Goal: Task Accomplishment & Management: Manage account settings

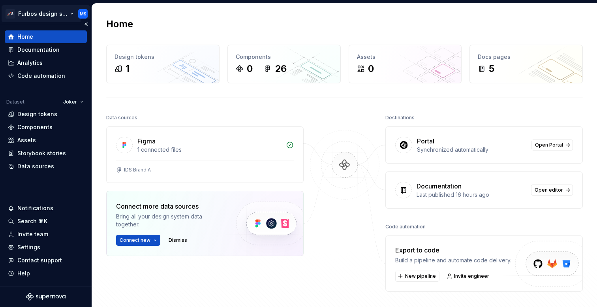
click at [68, 12] on html "🚀S Furbos design system MS Home Documentation Analytics Code automation Dataset…" at bounding box center [298, 153] width 597 height 307
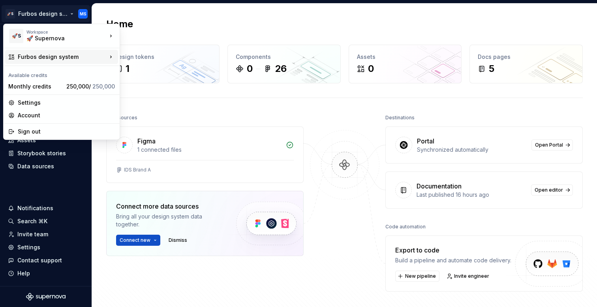
click at [90, 57] on div "Furbos design system" at bounding box center [62, 57] width 89 height 8
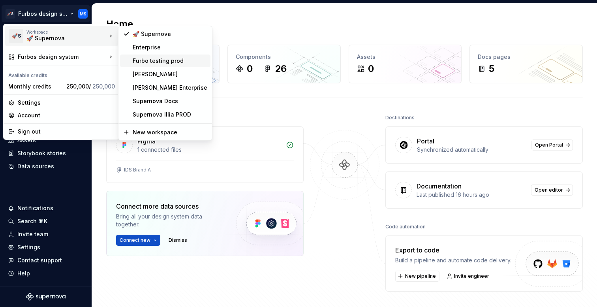
click at [159, 60] on div "Furbo testing prod" at bounding box center [170, 61] width 75 height 8
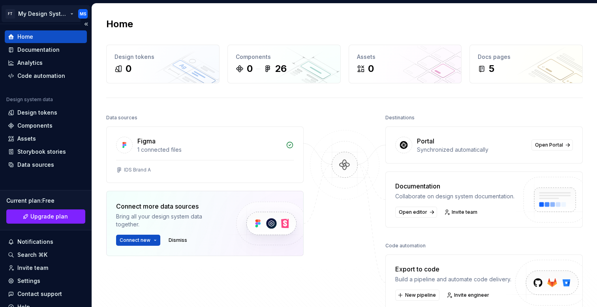
click at [55, 13] on html "FT My Design System MS Home Documentation Analytics Code automation Design syst…" at bounding box center [298, 153] width 597 height 307
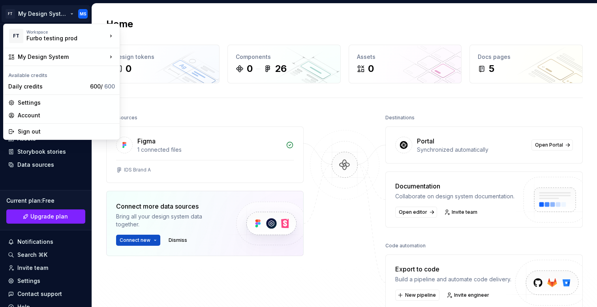
click at [76, 168] on html "FT My Design System MS Home Documentation Analytics Code automation Design syst…" at bounding box center [298, 153] width 597 height 307
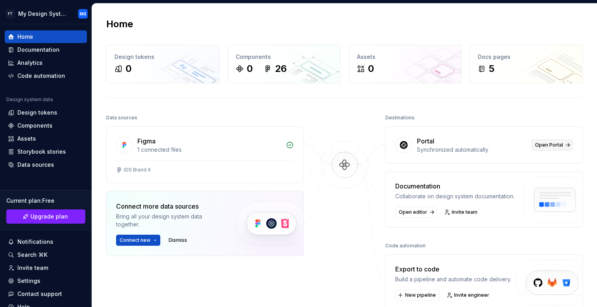
click at [550, 146] on span "Open Portal" at bounding box center [549, 145] width 28 height 6
click at [38, 15] on html "FT My Design System MS Home Documentation Analytics Code automation Design syst…" at bounding box center [298, 153] width 597 height 307
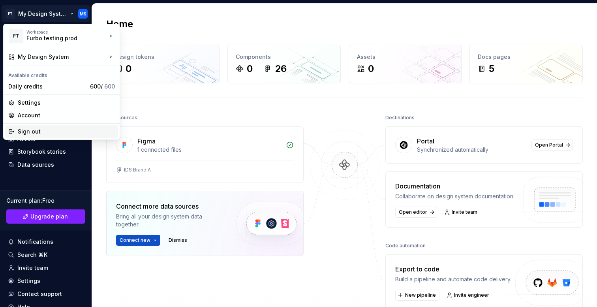
click at [55, 132] on div "Sign out" at bounding box center [66, 132] width 97 height 8
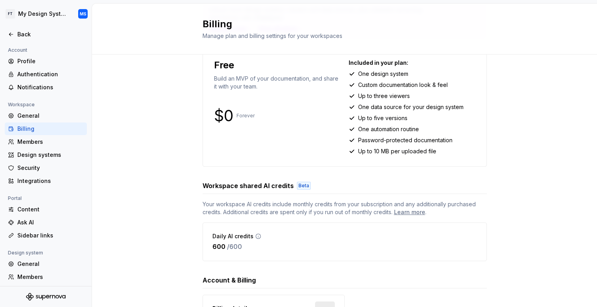
scroll to position [149, 0]
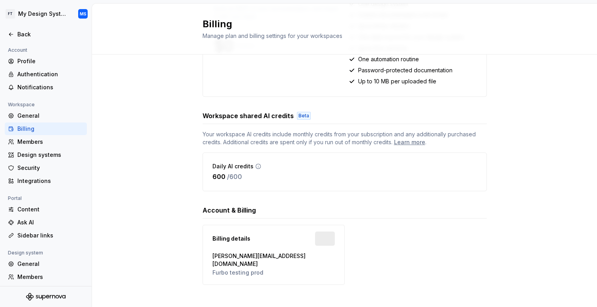
click at [258, 167] on icon at bounding box center [258, 166] width 6 height 6
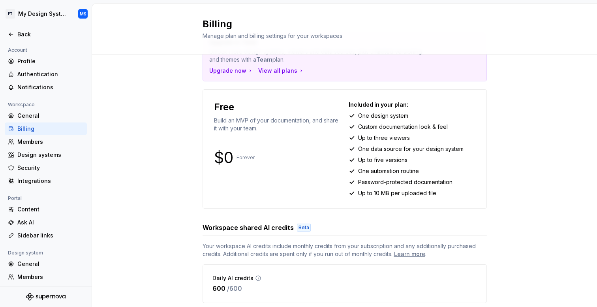
scroll to position [0, 0]
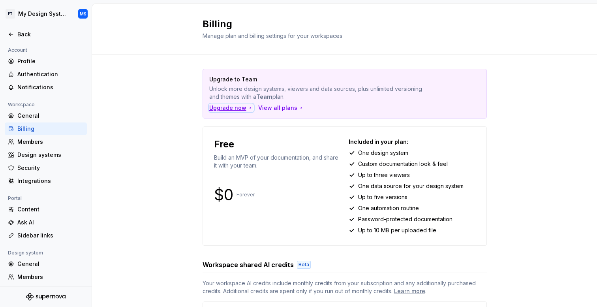
click at [229, 104] on div "Upgrade now" at bounding box center [231, 108] width 44 height 8
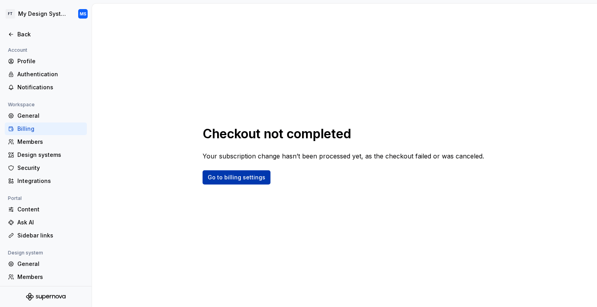
click at [254, 177] on span "Go to billing settings" at bounding box center [237, 177] width 58 height 8
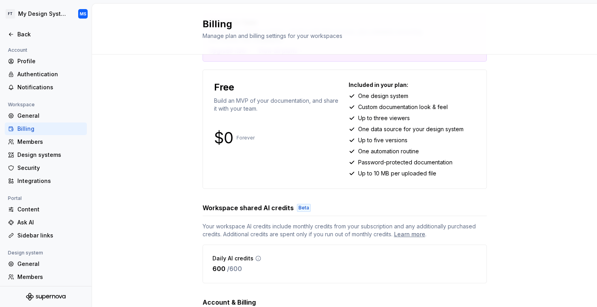
scroll to position [149, 0]
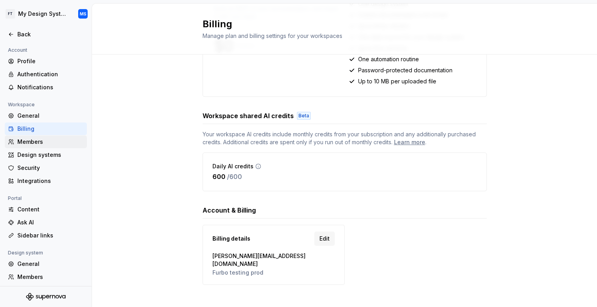
click at [32, 137] on div "Members" at bounding box center [46, 141] width 82 height 13
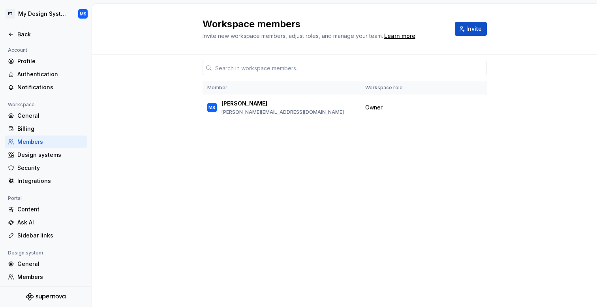
click at [450, 25] on div "Workspace members Invite new workspace members, adjust roles, and manage your t…" at bounding box center [345, 29] width 284 height 22
click at [471, 25] on span "Invite" at bounding box center [473, 29] width 15 height 8
click at [475, 34] on button "Invite" at bounding box center [471, 29] width 32 height 14
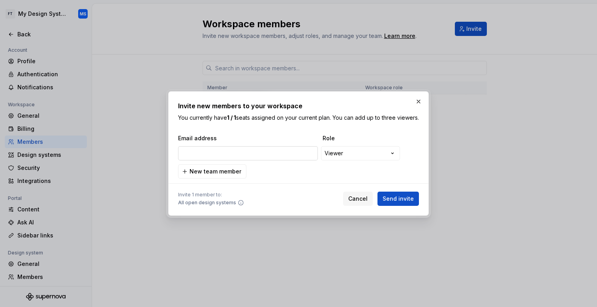
click at [291, 157] on input "email" at bounding box center [248, 153] width 140 height 14
type input "v"
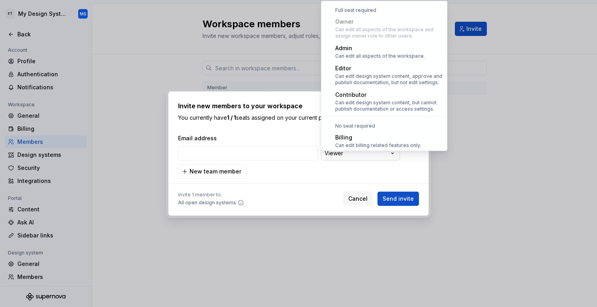
click at [387, 156] on div "**********" at bounding box center [298, 153] width 597 height 307
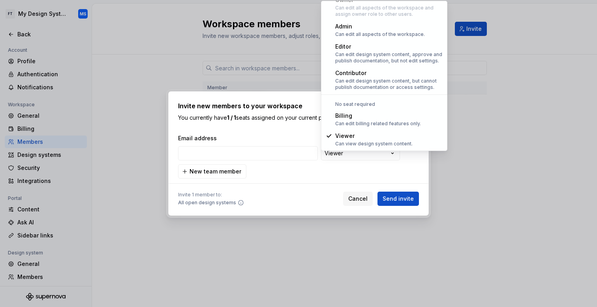
select select "**********"
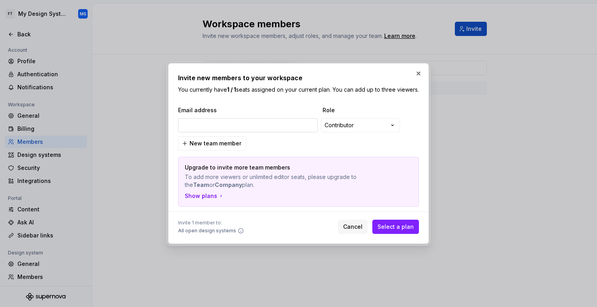
click at [238, 124] on input "email" at bounding box center [248, 125] width 140 height 14
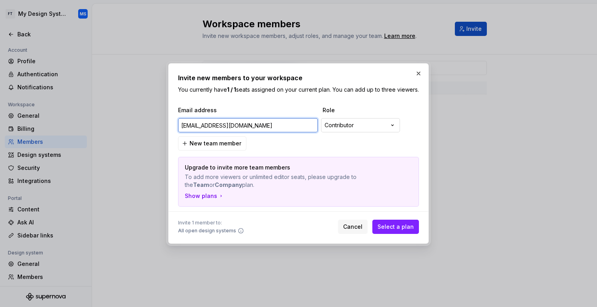
type input "fwefw@faef.sk"
click at [363, 125] on div "**********" at bounding box center [298, 153] width 597 height 307
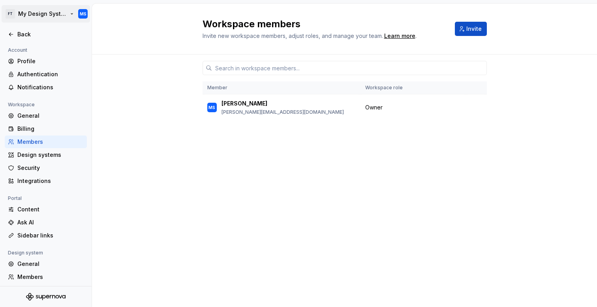
click at [57, 9] on html "FT My Design System MS Back Account Profile Authentication Notifications Worksp…" at bounding box center [298, 153] width 597 height 307
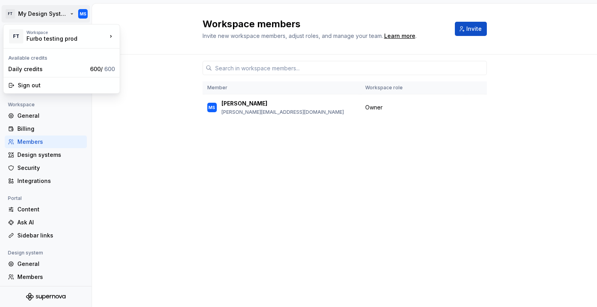
click at [54, 9] on html "FT My Design System MS Back Account Profile Authentication Notifications Worksp…" at bounding box center [298, 153] width 597 height 307
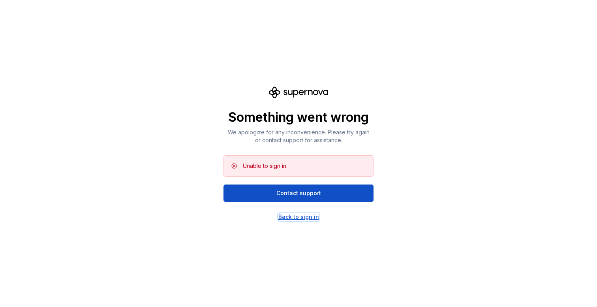
click at [299, 218] on div "Back to sign in" at bounding box center [298, 217] width 41 height 8
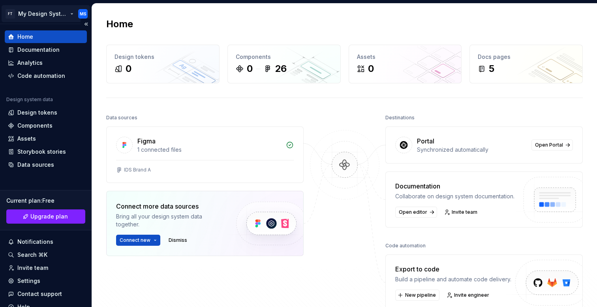
click at [58, 13] on html "FT My Design System MS Home Documentation Analytics Code automation Design syst…" at bounding box center [298, 153] width 597 height 307
click at [51, 177] on html "FT My Design System MS Home Documentation Analytics Code automation Design syst…" at bounding box center [298, 153] width 597 height 307
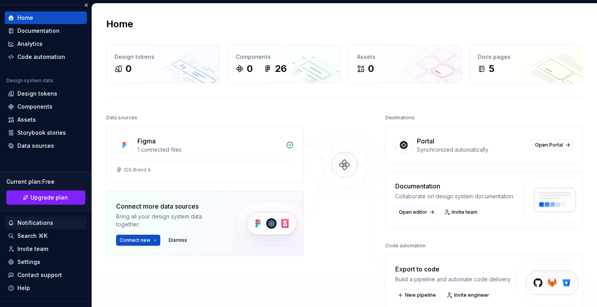
scroll to position [21, 0]
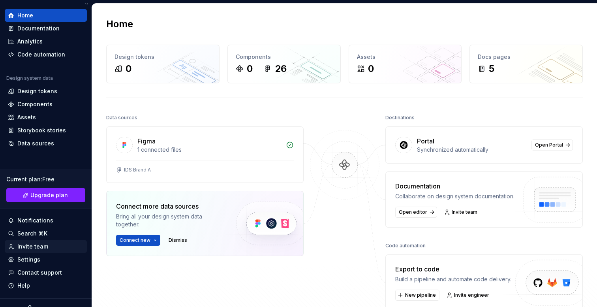
click at [52, 244] on div "Invite team" at bounding box center [46, 246] width 76 height 8
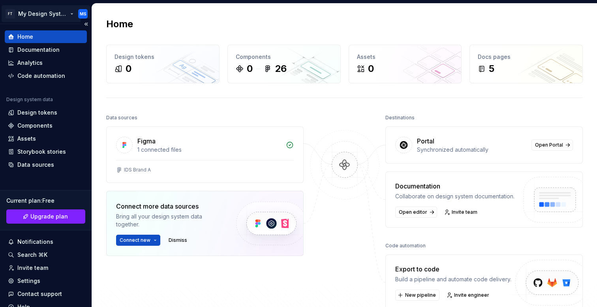
click at [29, 13] on html "FT My Design System MS Home Documentation Analytics Code automation Design syst…" at bounding box center [298, 153] width 597 height 307
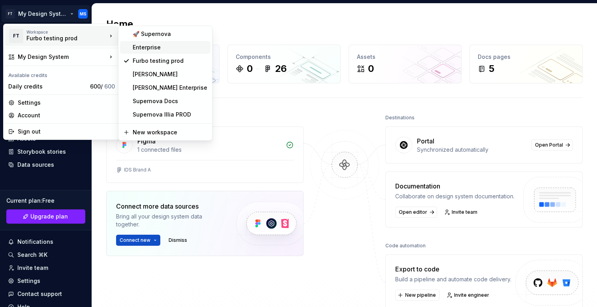
click at [162, 45] on div "Enterprise" at bounding box center [170, 47] width 75 height 8
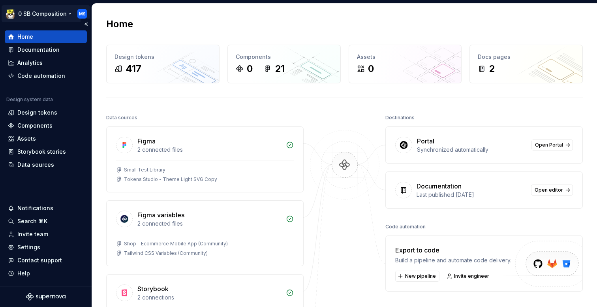
click at [53, 10] on html "0 SB Composition MS Home Documentation Analytics Code automation Design system …" at bounding box center [298, 153] width 597 height 307
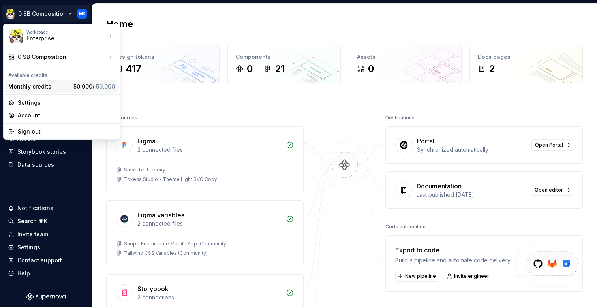
click at [66, 91] on div "Monthly credits 50,000 / 50,000" at bounding box center [61, 86] width 113 height 13
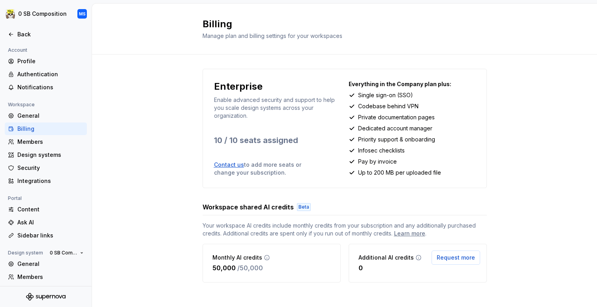
scroll to position [6, 0]
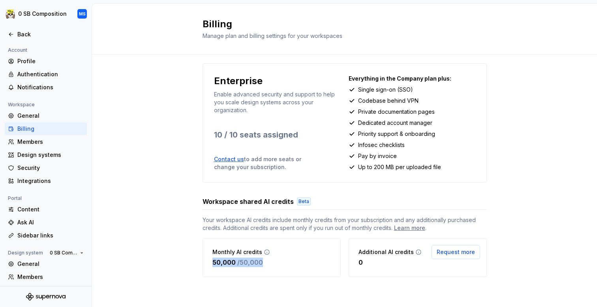
drag, startPoint x: 273, startPoint y: 266, endPoint x: 196, endPoint y: 266, distance: 77.0
click at [196, 266] on div "Enterprise Enable advanced security and support to help you scale design system…" at bounding box center [344, 178] width 505 height 258
click at [226, 263] on p "50,000" at bounding box center [223, 261] width 23 height 9
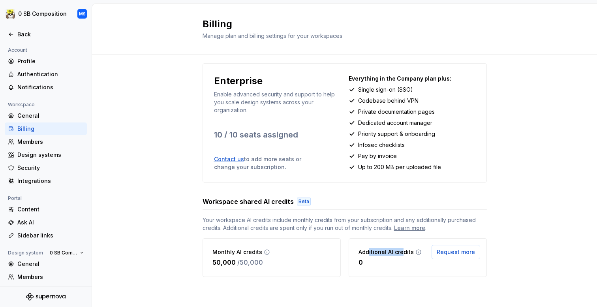
drag, startPoint x: 368, startPoint y: 252, endPoint x: 402, endPoint y: 252, distance: 34.0
click at [402, 252] on p "Additional AI credits" at bounding box center [386, 252] width 55 height 8
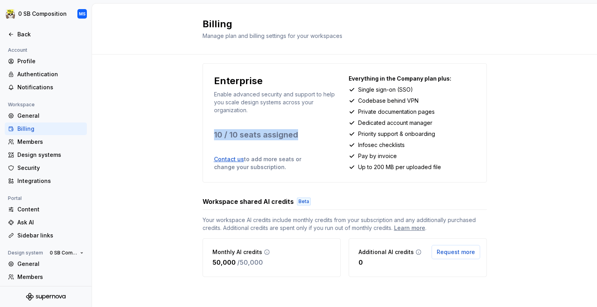
drag, startPoint x: 311, startPoint y: 133, endPoint x: 204, endPoint y: 133, distance: 107.0
click at [206, 133] on div "Enterprise Enable advanced security and support to help you scale design system…" at bounding box center [345, 122] width 284 height 119
click at [248, 133] on p "10 / 10 seats assigned" at bounding box center [277, 134] width 127 height 11
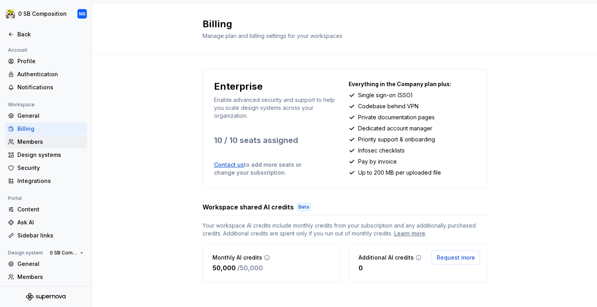
click at [60, 142] on div "Members" at bounding box center [50, 142] width 66 height 8
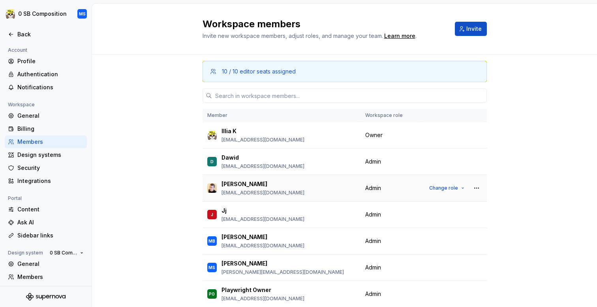
scroll to position [58, 0]
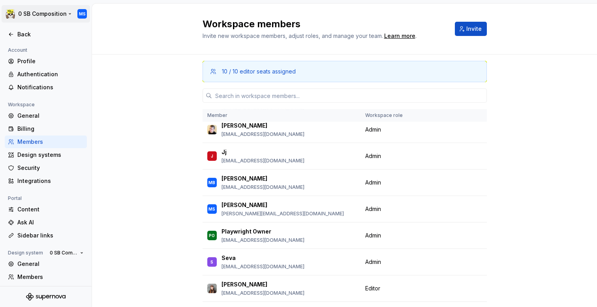
click at [42, 15] on html "0 SB Composition MS Back Account Profile Authentication Notifications Workspace…" at bounding box center [298, 153] width 597 height 307
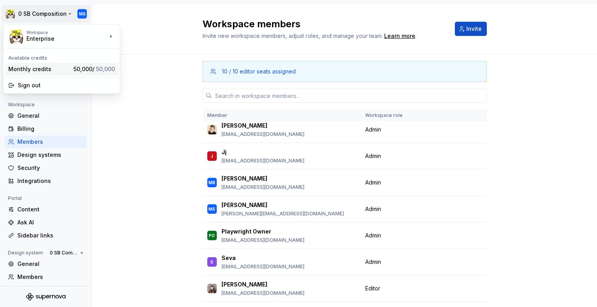
click at [65, 74] on div "Monthly credits 50,000 / 50,000" at bounding box center [61, 69] width 113 height 13
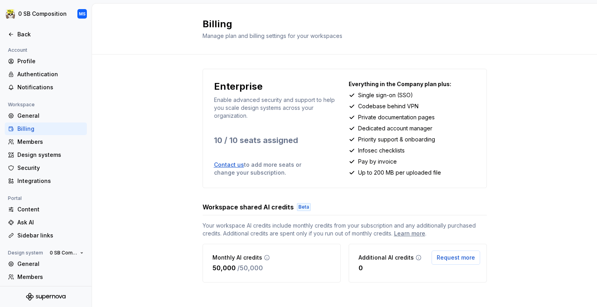
scroll to position [6, 0]
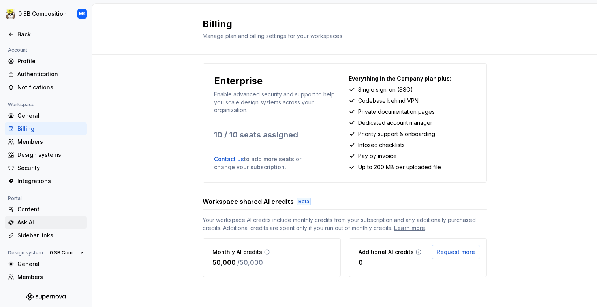
click at [41, 222] on div "Ask AI" at bounding box center [50, 222] width 66 height 8
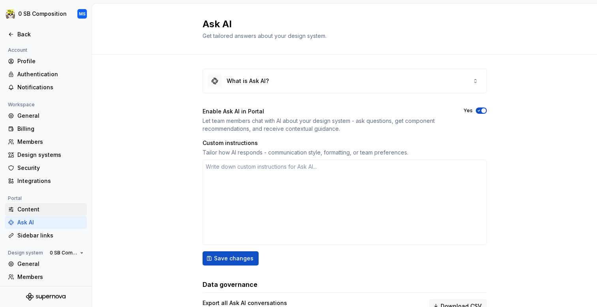
click at [54, 208] on div "Content" at bounding box center [50, 209] width 66 height 8
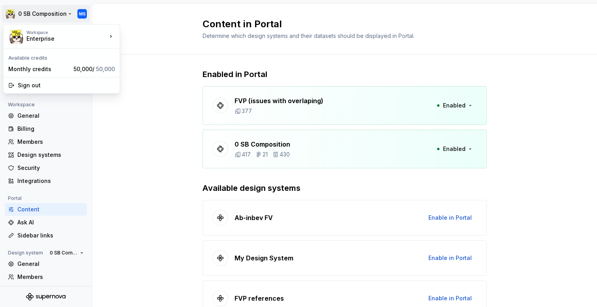
click at [41, 10] on html "0 SB Composition MS Back Account Profile Authentication Notifications Workspace…" at bounding box center [298, 153] width 597 height 307
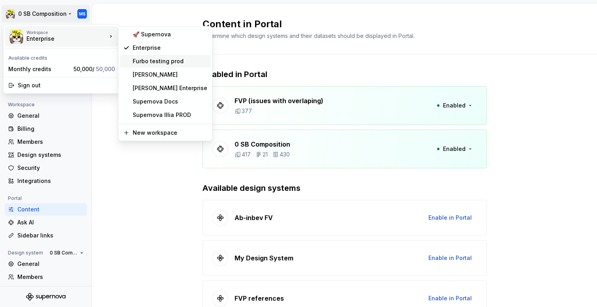
click at [168, 66] on div "Furbo testing prod" at bounding box center [165, 61] width 90 height 13
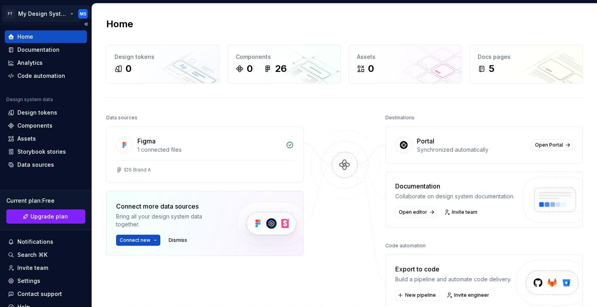
click at [65, 17] on html "FT My Design System MS Home Documentation Analytics Code automation Design syst…" at bounding box center [298, 153] width 597 height 307
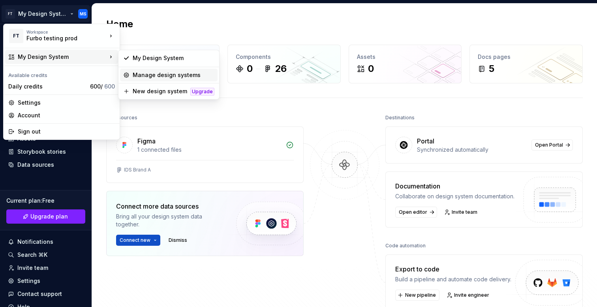
click at [192, 72] on div "Manage design systems" at bounding box center [174, 75] width 82 height 8
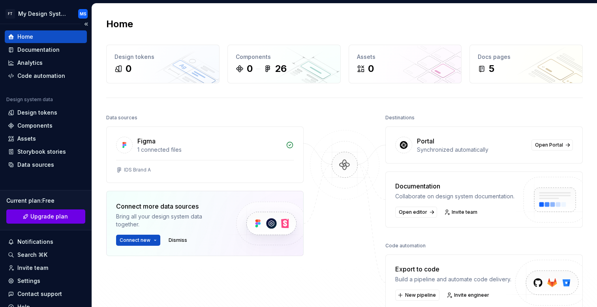
scroll to position [34, 0]
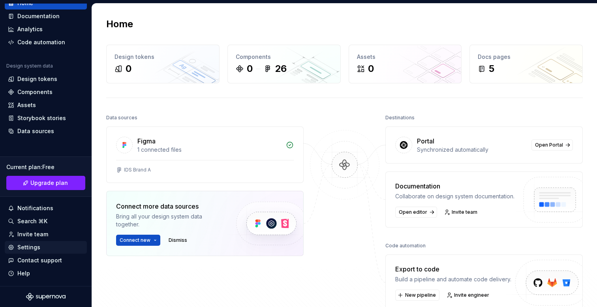
click at [43, 252] on div "Settings" at bounding box center [46, 247] width 82 height 13
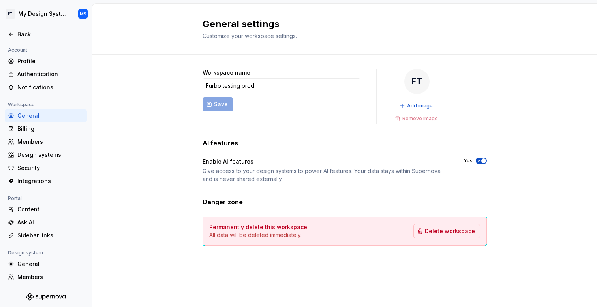
scroll to position [41, 0]
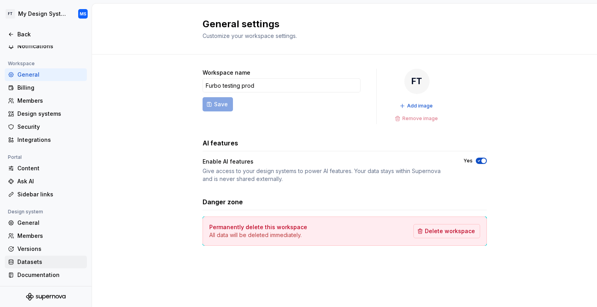
click at [32, 265] on div "Datasets" at bounding box center [50, 262] width 66 height 8
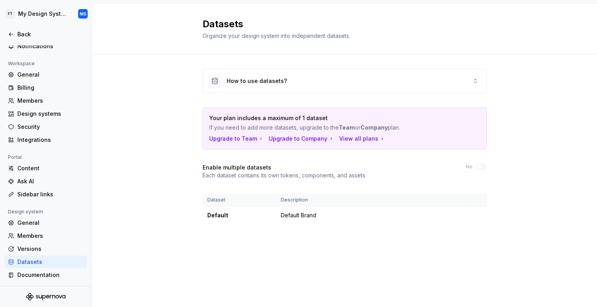
click at [292, 125] on p "If you need to add more datasets, upgrade to the Team or Company plan." at bounding box center [317, 128] width 216 height 8
click at [346, 128] on strong "Team" at bounding box center [347, 127] width 16 height 7
click at [359, 139] on div "View all plans" at bounding box center [362, 139] width 46 height 8
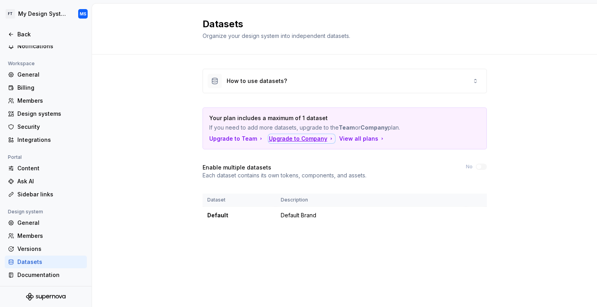
click at [287, 140] on div "Upgrade to Company" at bounding box center [302, 139] width 66 height 8
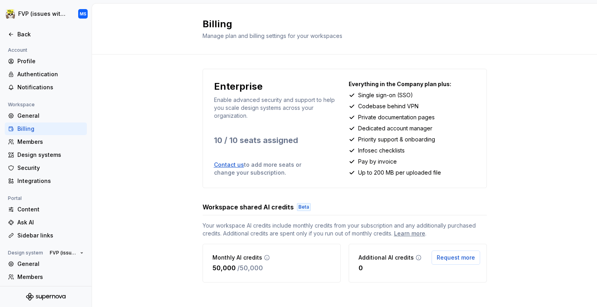
scroll to position [6, 0]
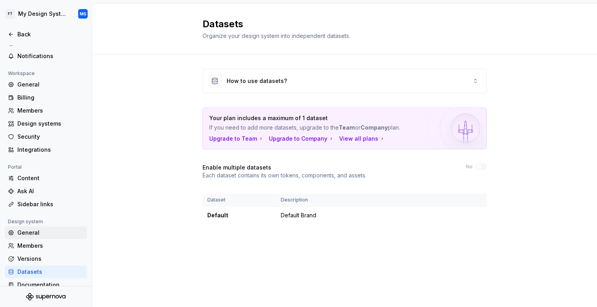
scroll to position [41, 0]
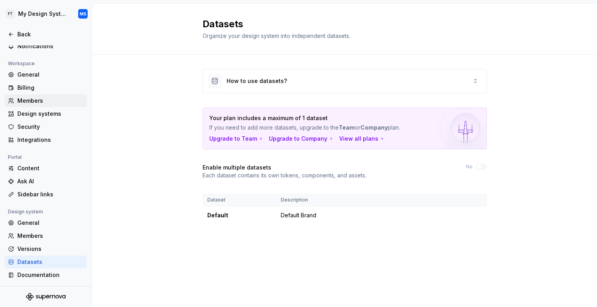
click at [56, 97] on div "Members" at bounding box center [50, 101] width 66 height 8
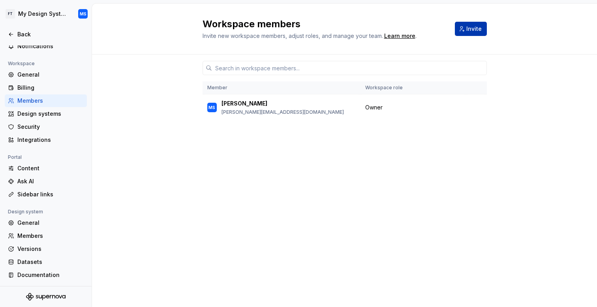
click at [464, 29] on button "Invite" at bounding box center [471, 29] width 32 height 14
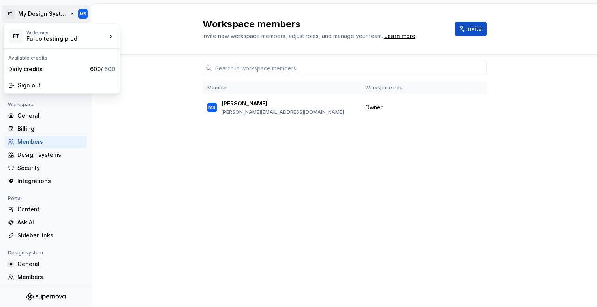
click at [64, 17] on html "FT My Design System MS Back Account Profile Authentication Notifications Worksp…" at bounding box center [298, 153] width 597 height 307
click at [73, 71] on div "Daily credits" at bounding box center [47, 69] width 79 height 8
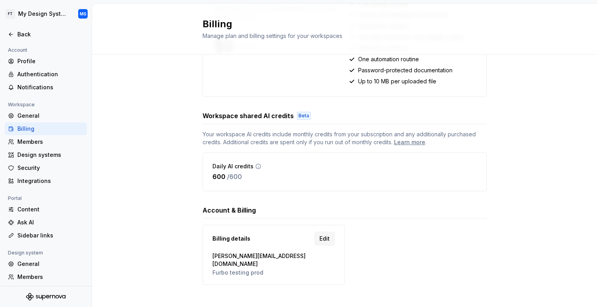
scroll to position [2, 0]
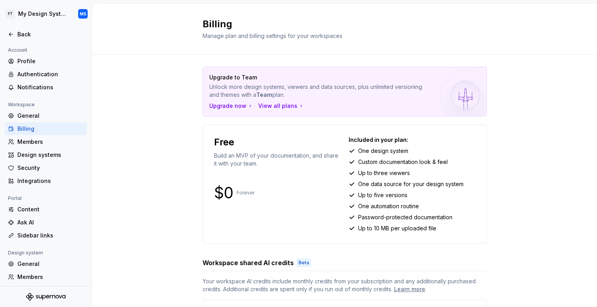
click at [269, 87] on p "Unlock more design systems, viewers and data sources, plus unlimited versioning…" at bounding box center [317, 91] width 216 height 16
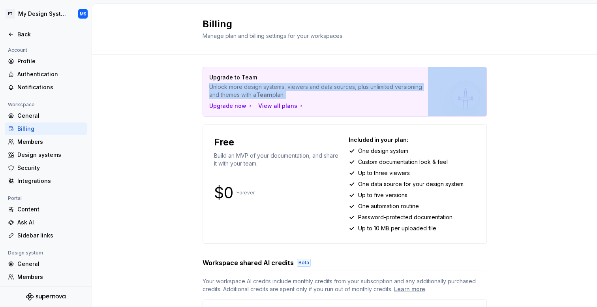
click at [269, 87] on p "Unlock more design systems, viewers and data sources, plus unlimited versioning…" at bounding box center [317, 91] width 216 height 16
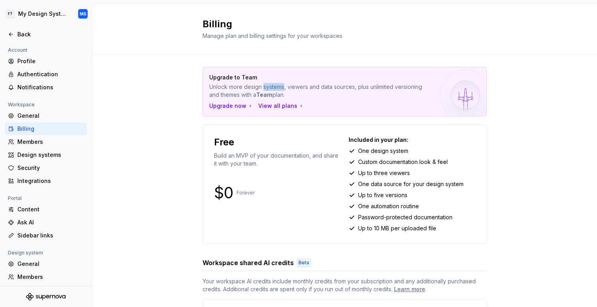
click at [269, 87] on p "Unlock more design systems, viewers and data sources, plus unlimited versioning…" at bounding box center [317, 91] width 216 height 16
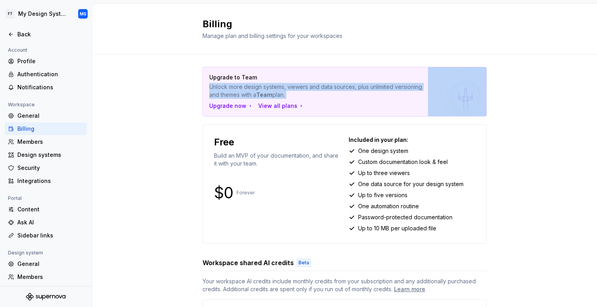
click at [269, 87] on p "Unlock more design systems, viewers and data sources, plus unlimited versioning…" at bounding box center [317, 91] width 216 height 16
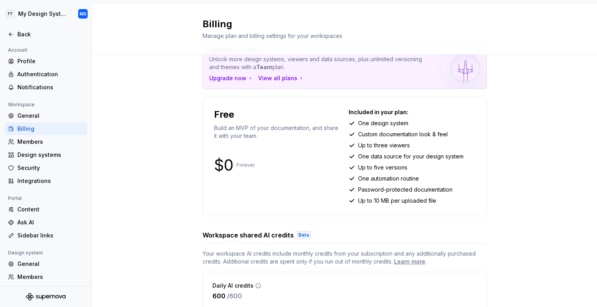
click at [169, 158] on div "Upgrade to Team Unlock more design systems, viewers and data sources, plus unli…" at bounding box center [344, 229] width 505 height 409
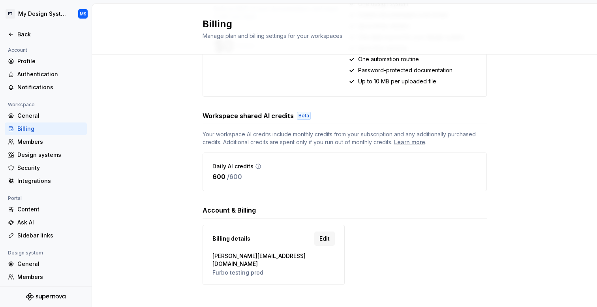
click at [243, 135] on span "Your workspace AI credits include monthly credits from your subscription and an…" at bounding box center [345, 138] width 284 height 16
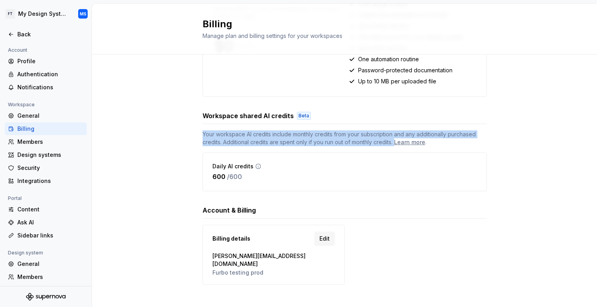
click at [243, 135] on span "Your workspace AI credits include monthly credits from your subscription and an…" at bounding box center [345, 138] width 284 height 16
click at [411, 144] on div "Learn more" at bounding box center [409, 142] width 31 height 8
click at [150, 146] on div "Upgrade to Team Unlock more design systems, viewers and data sources, plus unli…" at bounding box center [344, 110] width 505 height 409
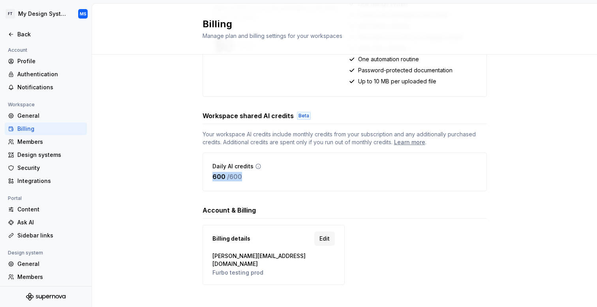
drag, startPoint x: 251, startPoint y: 178, endPoint x: 206, endPoint y: 178, distance: 45.4
click at [206, 178] on div "Daily AI credits 600 / 600" at bounding box center [345, 171] width 284 height 39
click at [228, 179] on p "/ 600" at bounding box center [234, 176] width 15 height 9
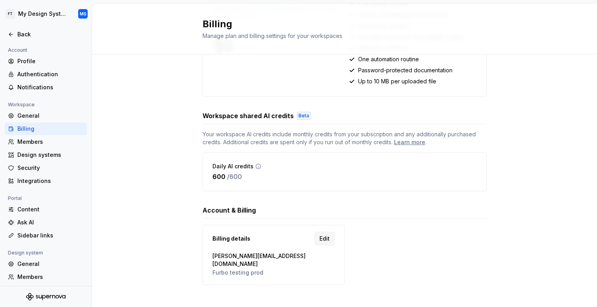
click at [257, 166] on icon at bounding box center [258, 166] width 6 height 6
click at [56, 9] on html "FT My Design System MS Back Account Profile Authentication Notifications Worksp…" at bounding box center [298, 153] width 597 height 307
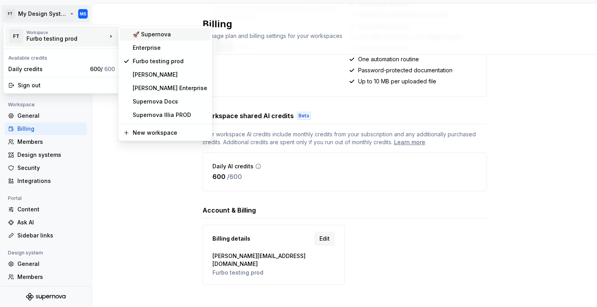
click at [161, 30] on div "🚀 Supernova" at bounding box center [165, 34] width 90 height 13
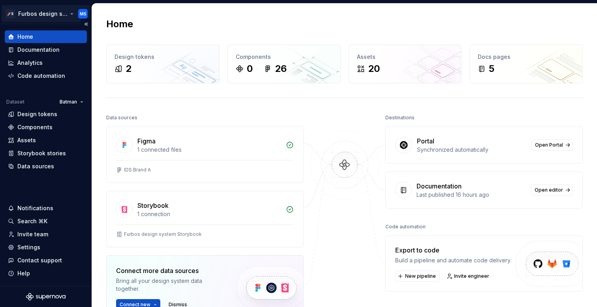
click at [57, 16] on html "🚀S Furbos design system MS Home Documentation Analytics Code automation Dataset…" at bounding box center [298, 153] width 597 height 307
click at [101, 178] on html "🚀S Furbos design system MS Home Documentation Analytics Code automation Dataset…" at bounding box center [298, 153] width 597 height 307
click at [78, 98] on html "🚀S Furbos design system MS Home Documentation Analytics Code automation Dataset…" at bounding box center [298, 153] width 597 height 307
click at [81, 80] on html "🚀S Furbos design system MS Home Documentation Analytics Code automation Dataset…" at bounding box center [298, 153] width 597 height 307
click at [550, 143] on span "Open Portal" at bounding box center [549, 145] width 28 height 6
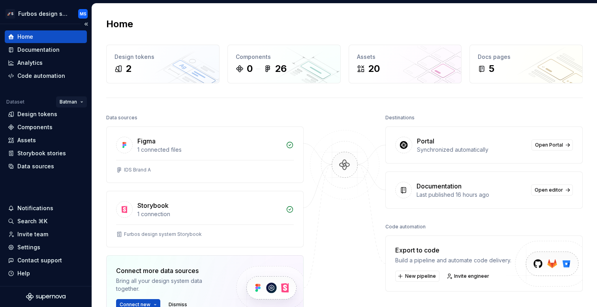
click at [80, 97] on html "🚀S Furbos design system MS Home Documentation Analytics Code automation Dataset…" at bounding box center [298, 153] width 597 height 307
click at [58, 12] on html "🚀S Furbos design system MS Home Documentation Analytics Code automation Dataset…" at bounding box center [298, 153] width 597 height 307
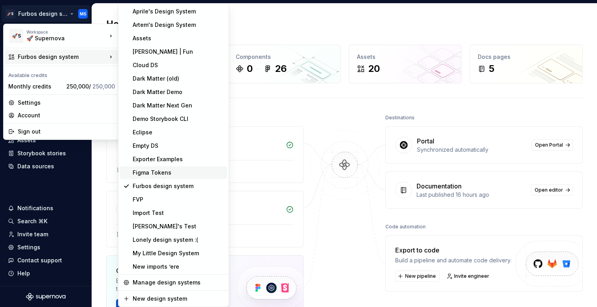
click at [162, 176] on div "Figma Tokens" at bounding box center [178, 173] width 91 height 8
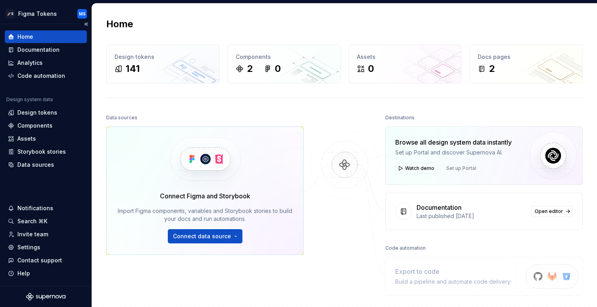
drag, startPoint x: 25, startPoint y: 99, endPoint x: 33, endPoint y: 99, distance: 7.5
click at [27, 99] on div "Design system data" at bounding box center [29, 99] width 47 height 6
click at [39, 99] on div "Design system data" at bounding box center [29, 99] width 47 height 6
click at [464, 167] on span "Set up Portal" at bounding box center [461, 168] width 37 height 11
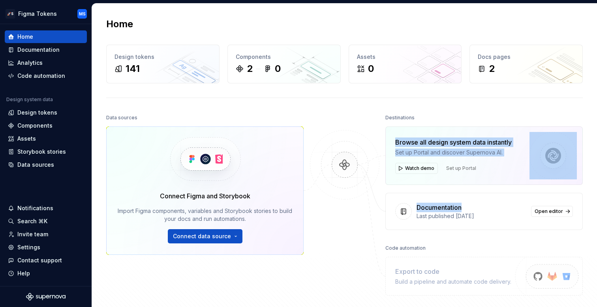
click at [464, 167] on span "Set up Portal" at bounding box center [461, 168] width 37 height 11
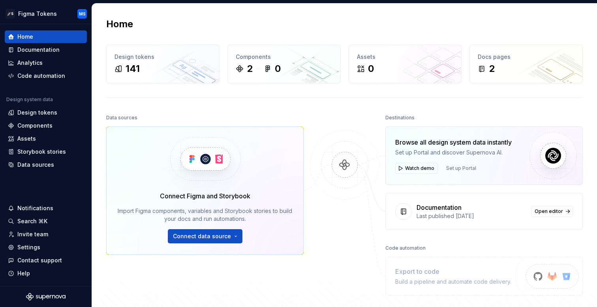
click at [464, 167] on span "Set up Portal" at bounding box center [461, 168] width 37 height 11
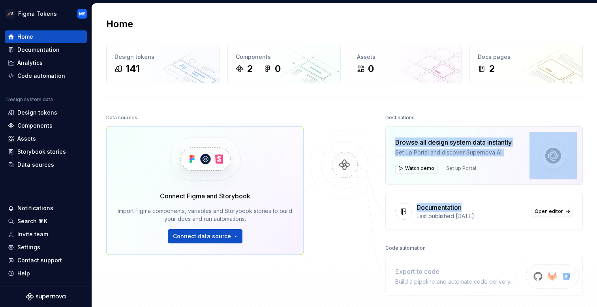
click at [464, 167] on span "Set up Portal" at bounding box center [461, 168] width 37 height 11
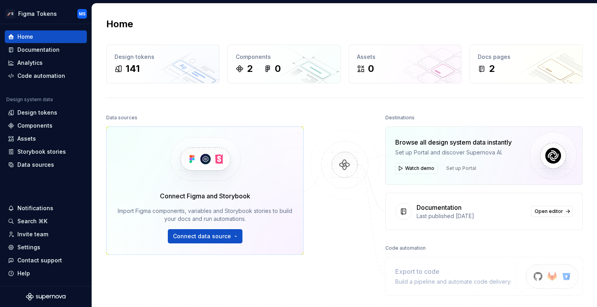
click at [459, 167] on span "Set up Portal" at bounding box center [461, 168] width 37 height 11
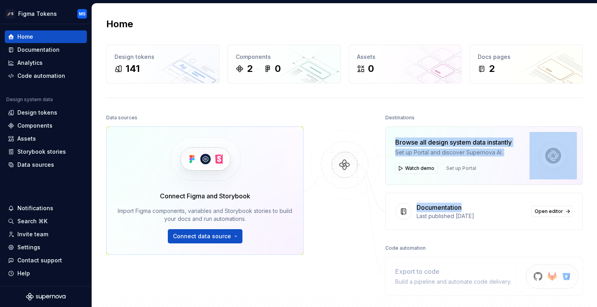
click at [459, 167] on span "Set up Portal" at bounding box center [461, 168] width 37 height 11
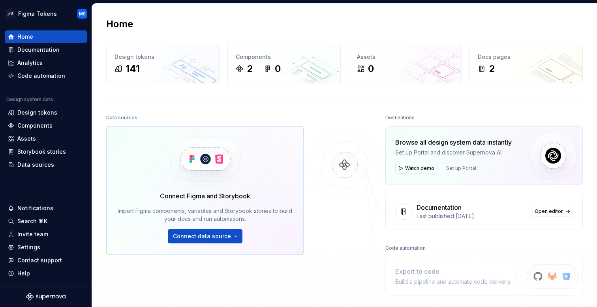
click at [466, 153] on div "Set up Portal and discover Supernova AI." at bounding box center [453, 152] width 116 height 8
click at [409, 168] on span "Watch demo" at bounding box center [419, 168] width 29 height 6
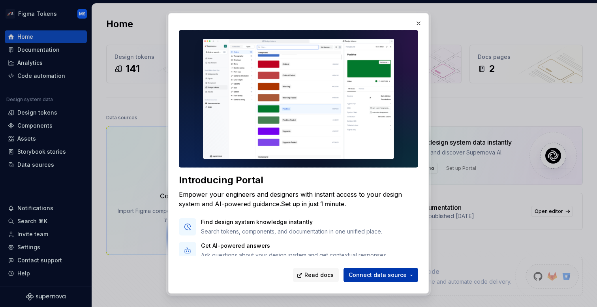
click at [391, 269] on button "Connect data source" at bounding box center [381, 275] width 75 height 14
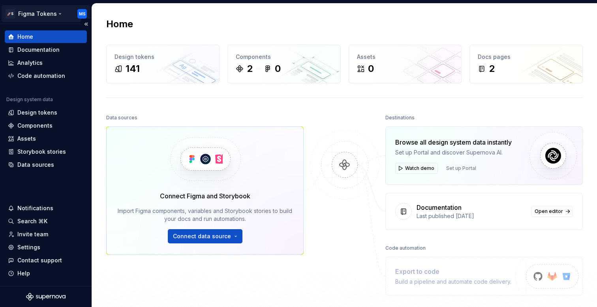
click at [56, 12] on html "🚀S Figma Tokens MS Home Documentation Analytics Code automation Design system d…" at bounding box center [298, 153] width 597 height 307
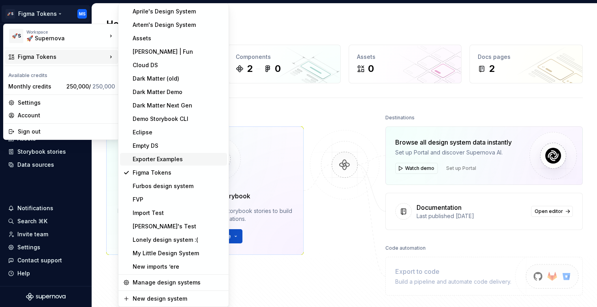
click at [180, 154] on div "Exporter Examples" at bounding box center [173, 159] width 107 height 13
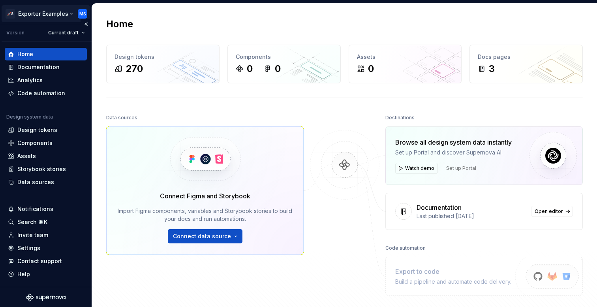
click at [55, 12] on html "🚀S Exporter Examples MS Version Current draft Home Documentation Analytics Code…" at bounding box center [298, 153] width 597 height 307
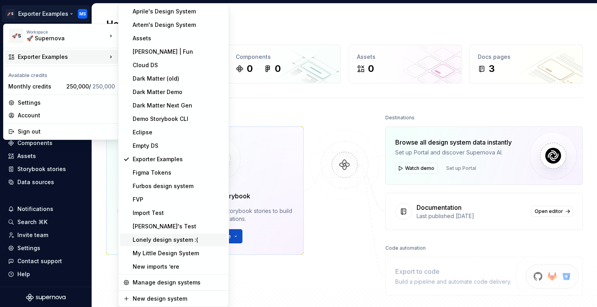
click at [168, 238] on div "Lonely design system :(" at bounding box center [178, 240] width 91 height 8
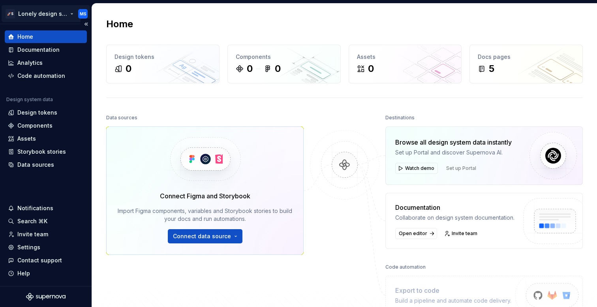
click at [62, 13] on html "🚀S Lonely design system :( MS Home Documentation Analytics Code automation Desi…" at bounding box center [298, 153] width 597 height 307
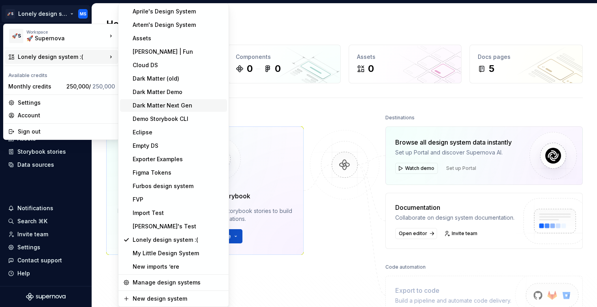
click at [183, 105] on div "Dark Matter Next Gen" at bounding box center [178, 105] width 91 height 8
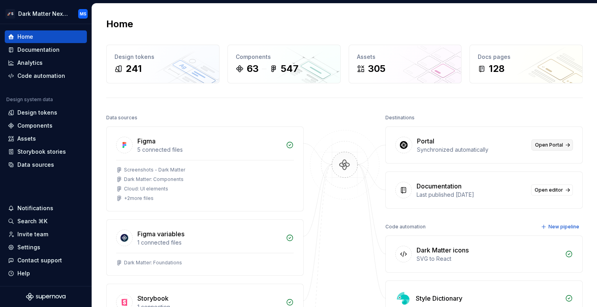
click at [547, 145] on span "Open Portal" at bounding box center [549, 145] width 28 height 6
click at [559, 147] on span "Open Portal" at bounding box center [549, 145] width 28 height 6
